Goal: Transaction & Acquisition: Purchase product/service

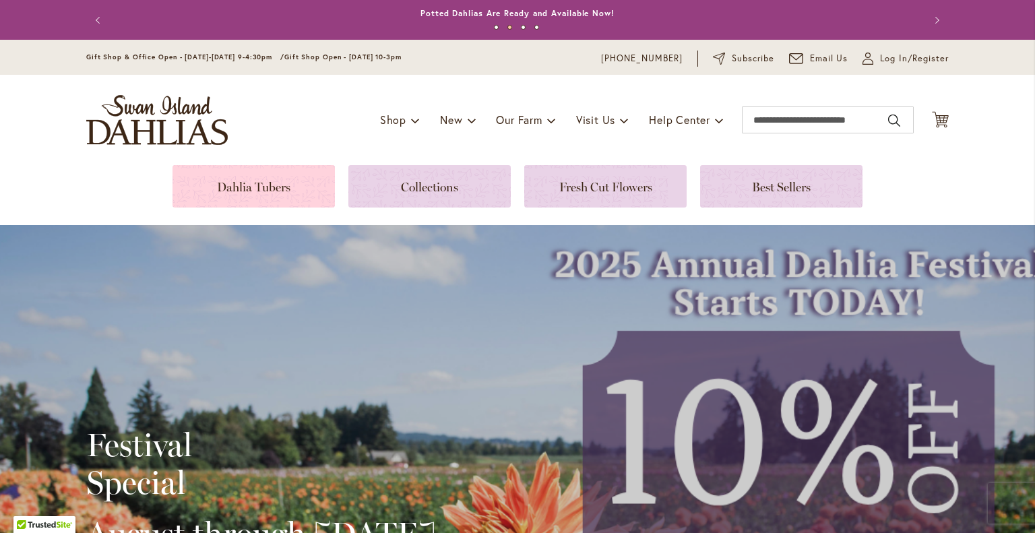
click at [265, 194] on link at bounding box center [254, 186] width 162 height 42
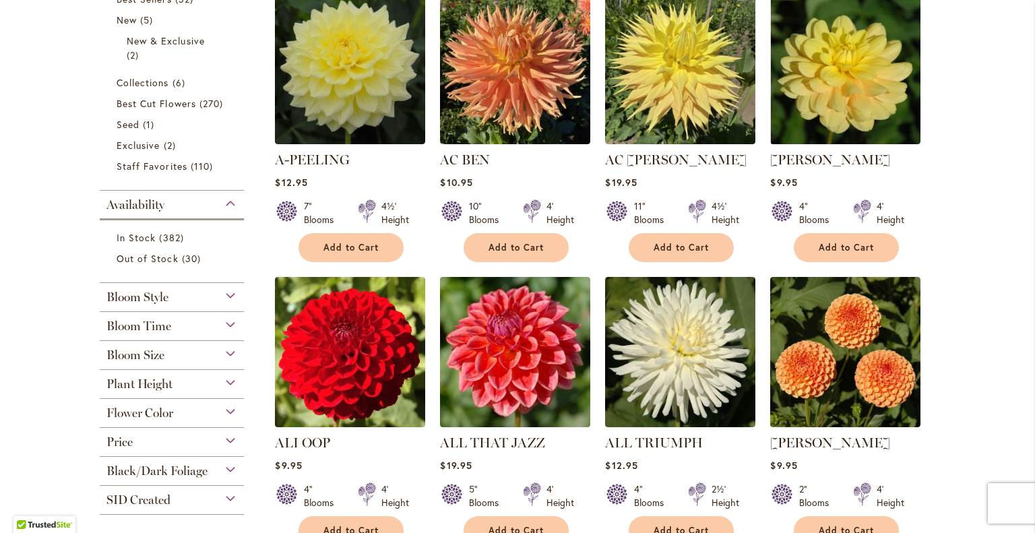
scroll to position [553, 0]
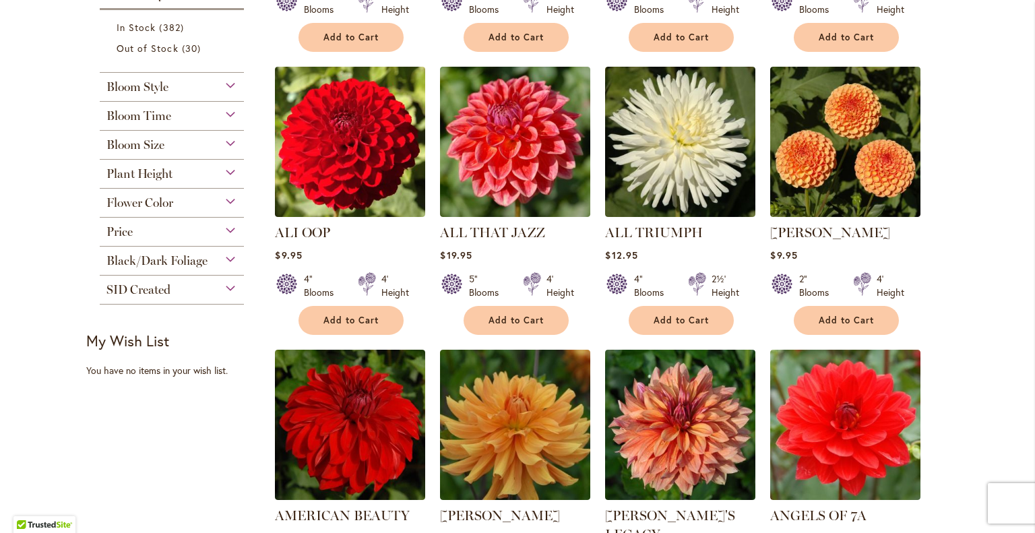
click at [172, 201] on div "Flower Color" at bounding box center [172, 200] width 144 height 22
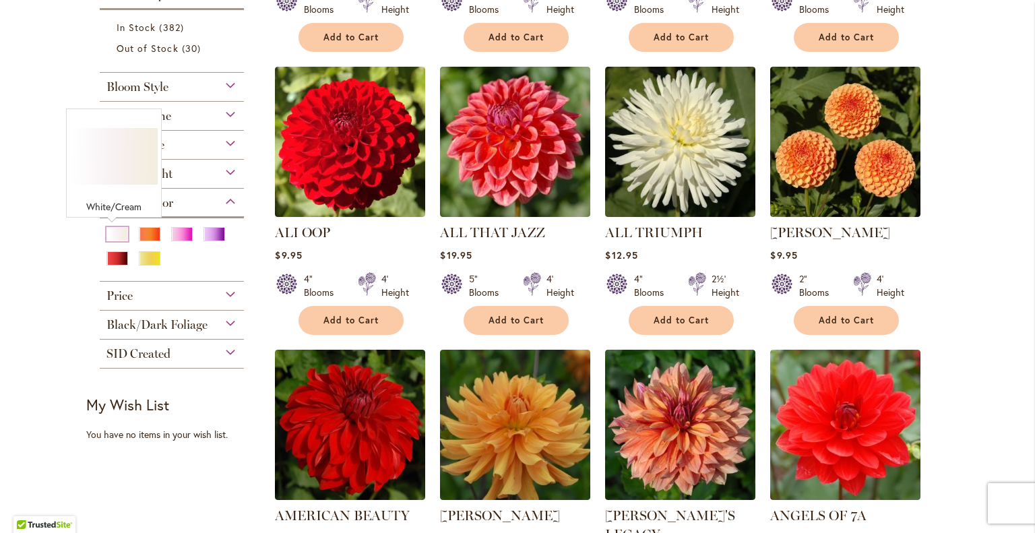
click at [106, 230] on div "White/Cream" at bounding box center [117, 234] width 22 height 14
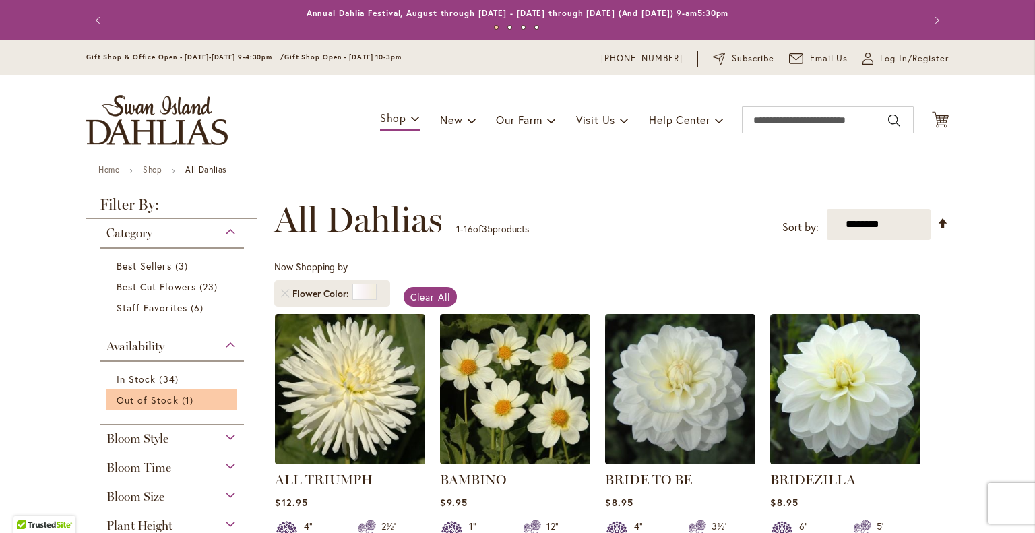
scroll to position [338, 0]
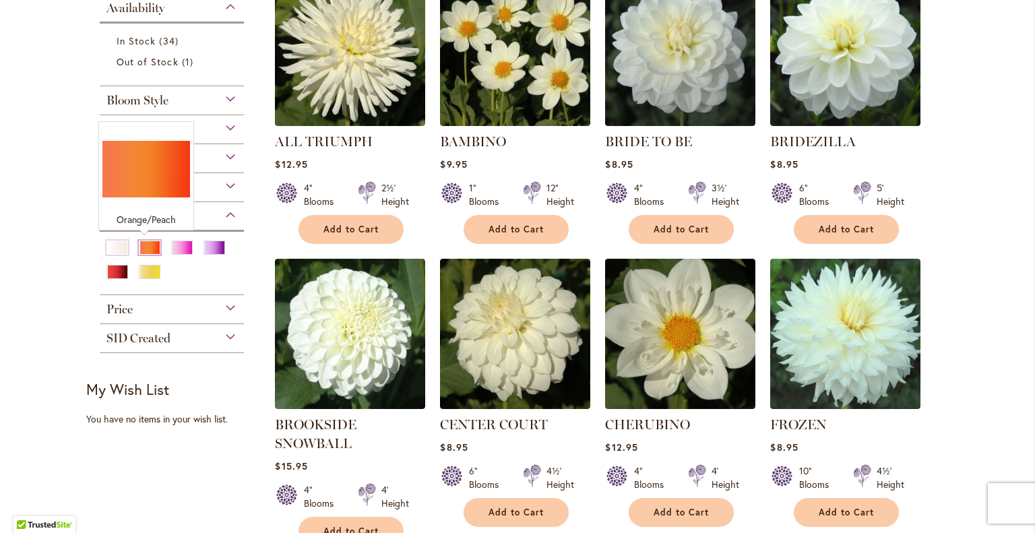
click at [143, 245] on div "Orange/Peach" at bounding box center [150, 248] width 22 height 14
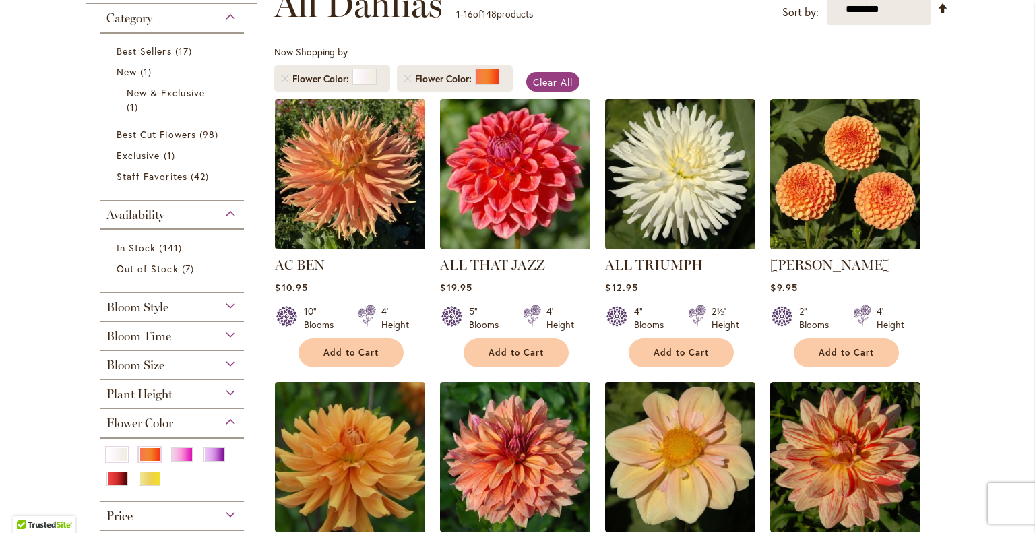
scroll to position [352, 0]
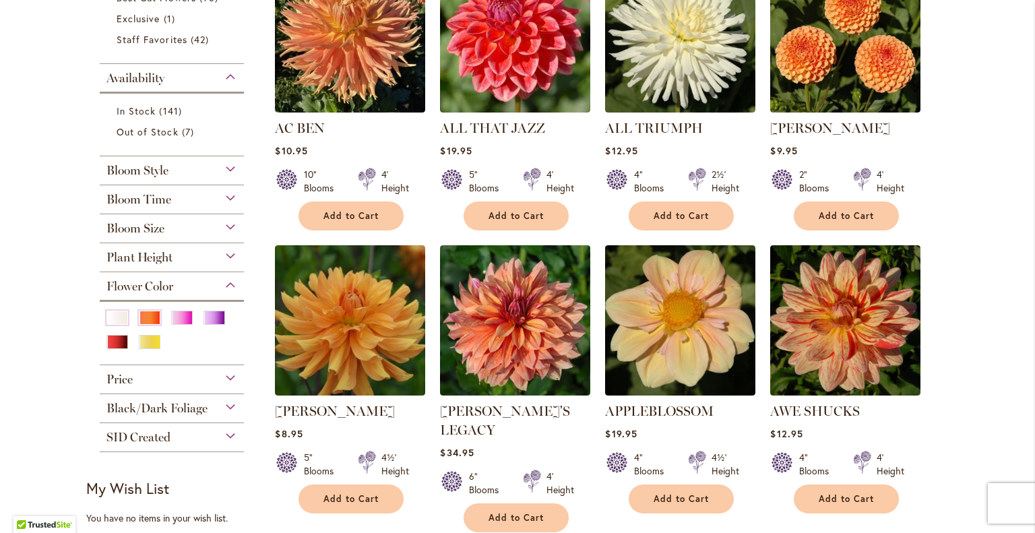
click at [167, 402] on span "Black/Dark Foliage" at bounding box center [156, 408] width 101 height 15
click at [146, 168] on span "Bloom Style" at bounding box center [137, 170] width 62 height 15
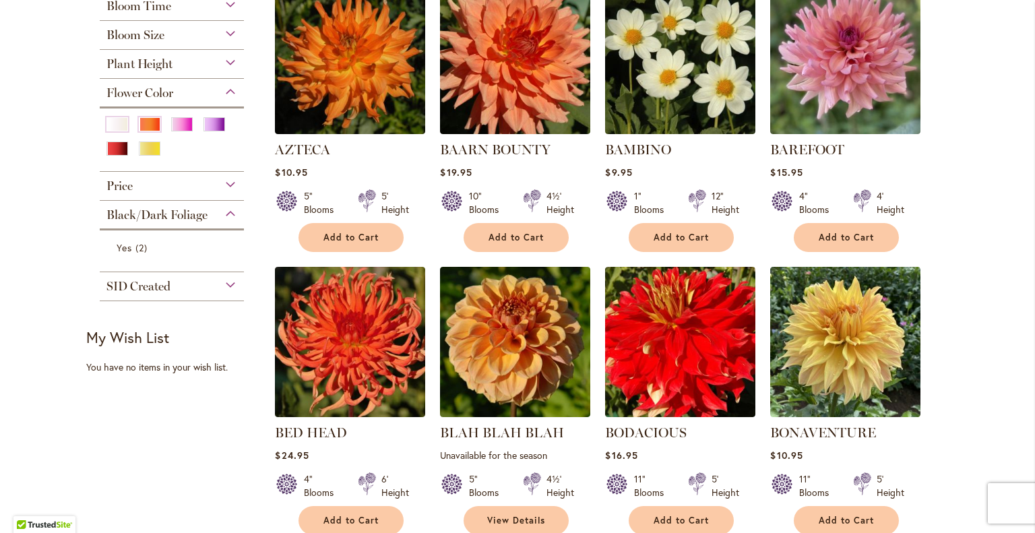
scroll to position [1061, 0]
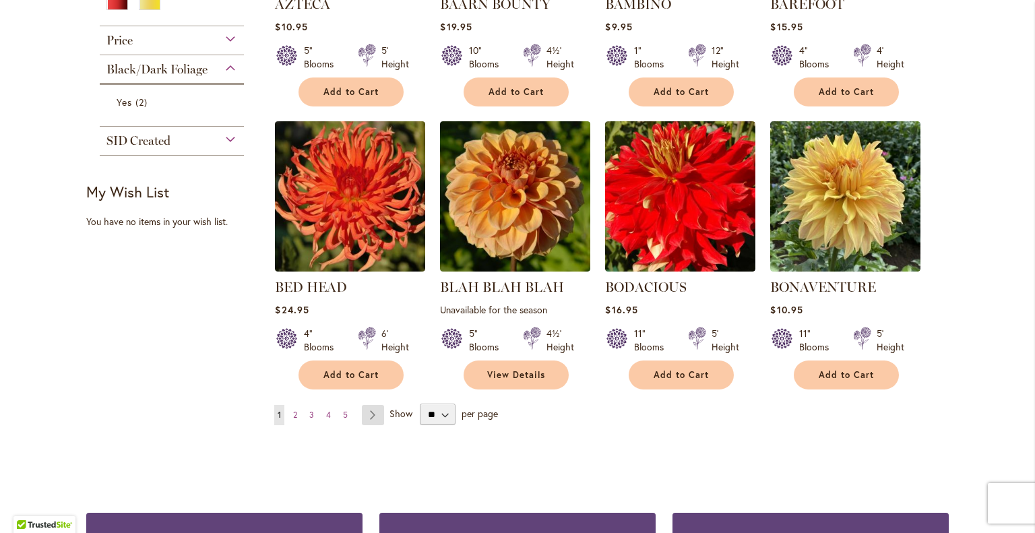
click at [362, 405] on link "Page Next" at bounding box center [373, 415] width 22 height 20
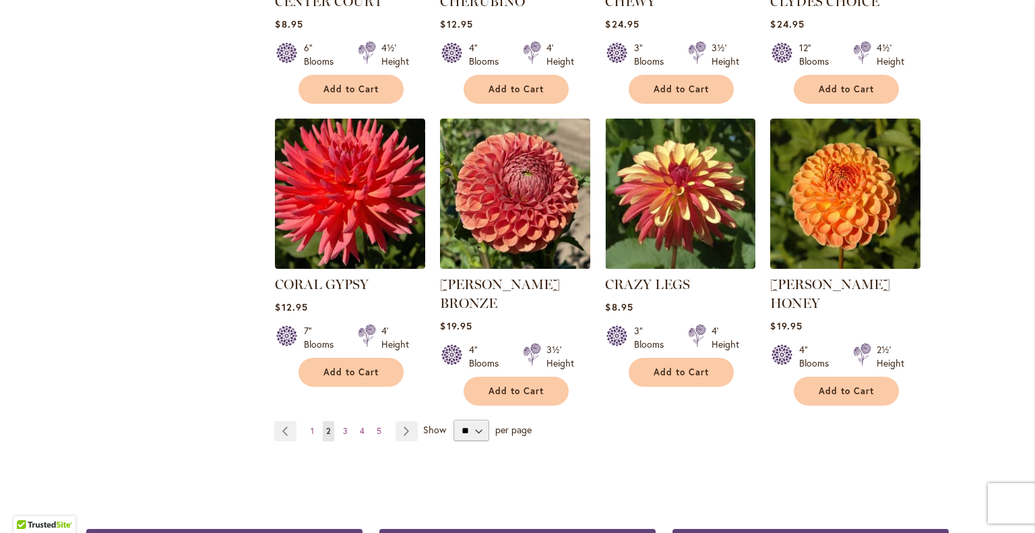
scroll to position [1084, 0]
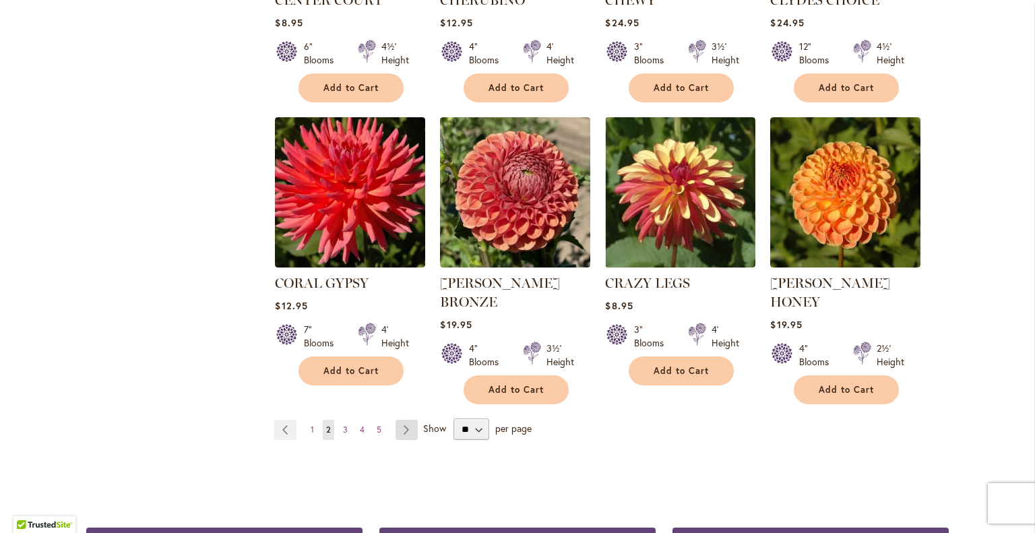
click at [396, 420] on link "Page Next" at bounding box center [407, 430] width 22 height 20
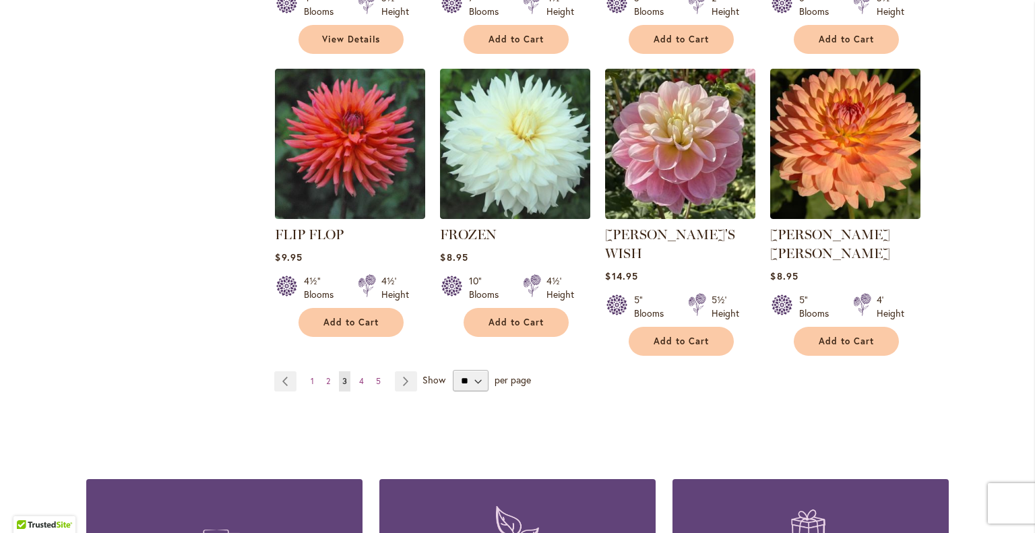
scroll to position [1113, 0]
click at [396, 371] on link "Page Next" at bounding box center [406, 381] width 22 height 20
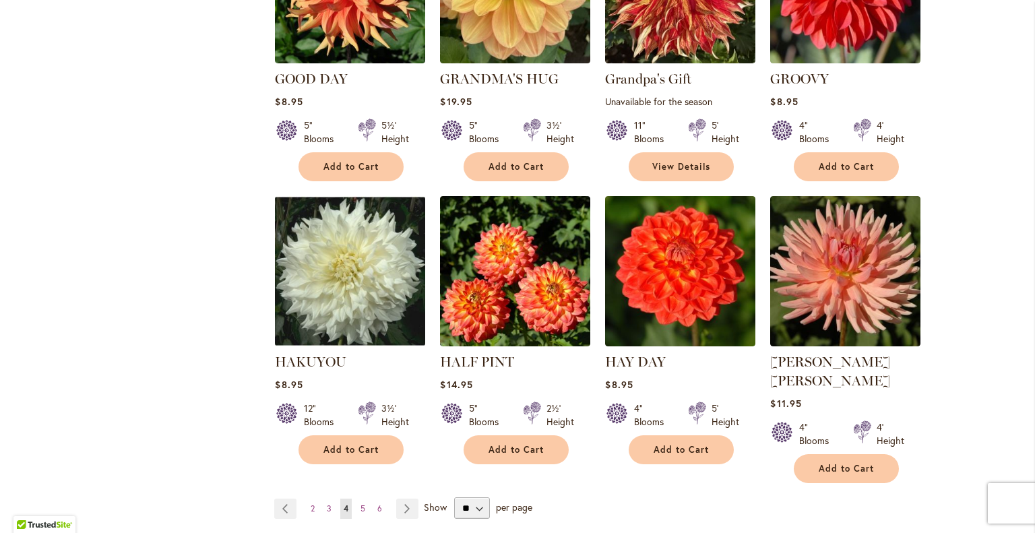
scroll to position [987, 0]
